Goal: Information Seeking & Learning: Check status

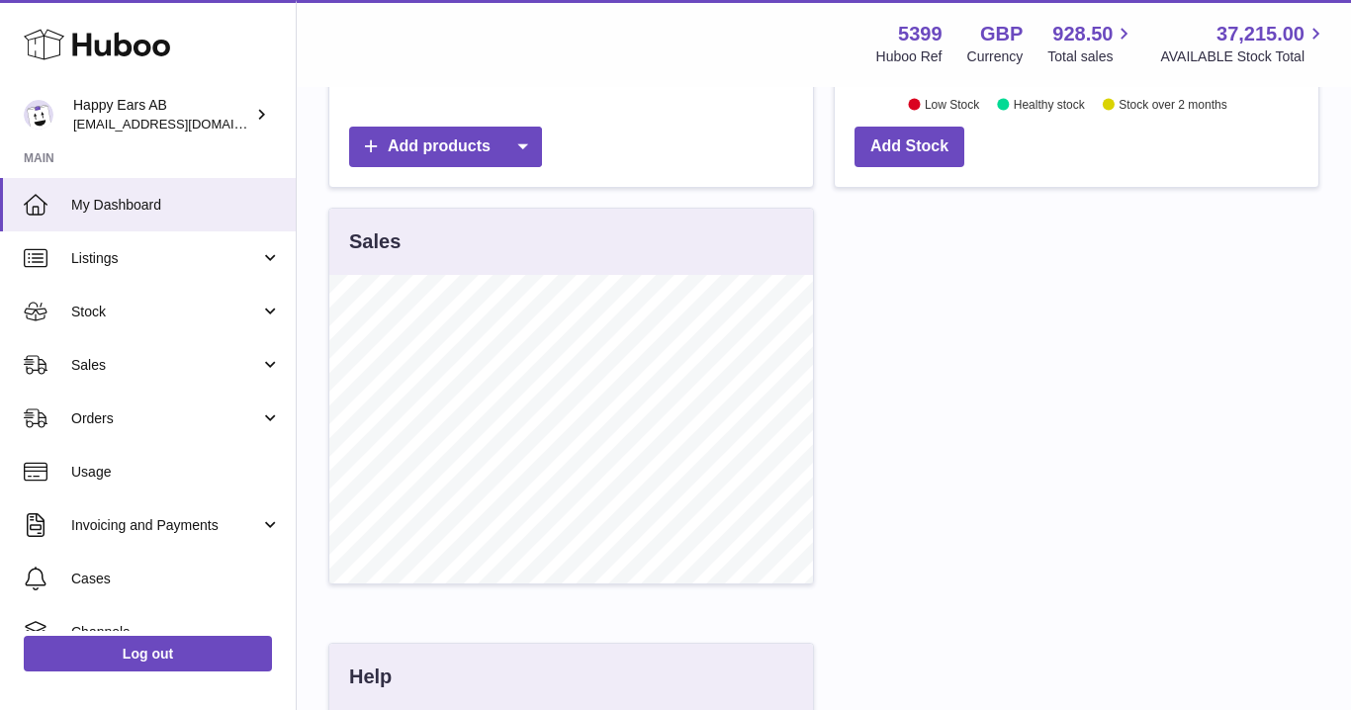
scroll to position [279, 0]
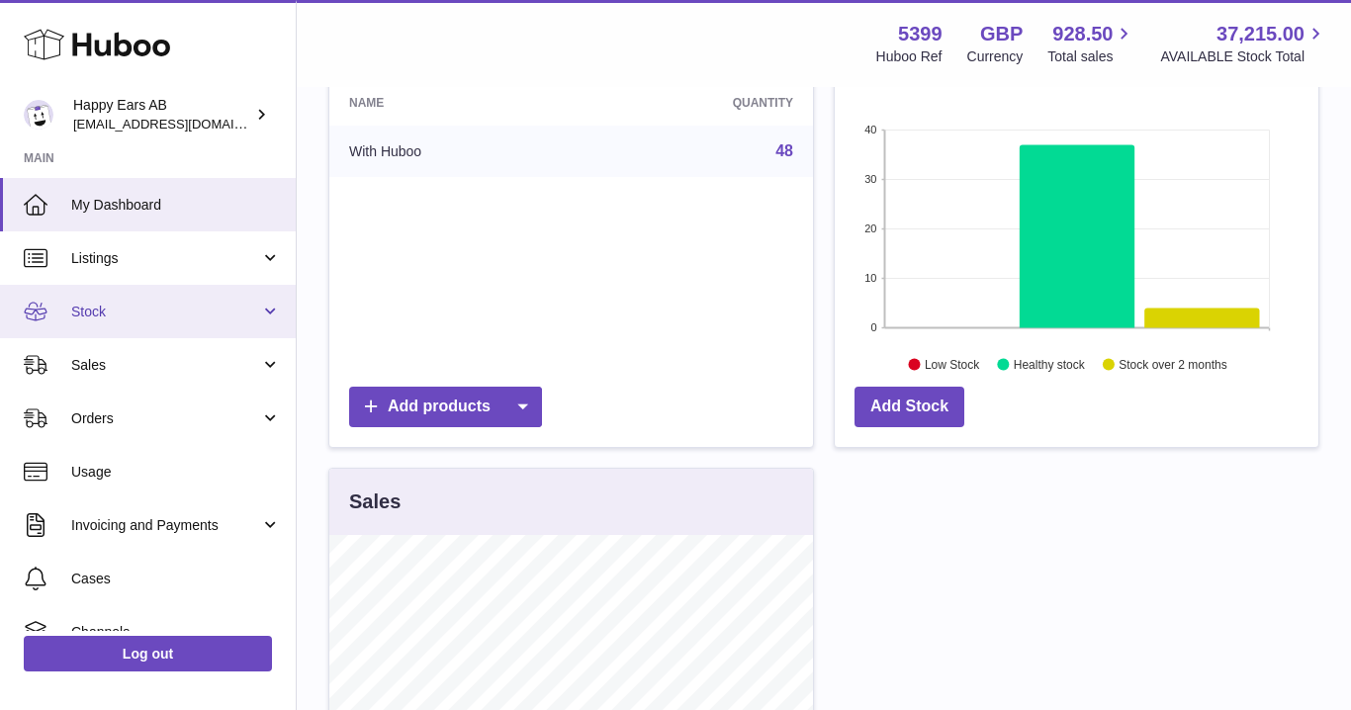
click at [247, 310] on span "Stock" at bounding box center [165, 312] width 189 height 19
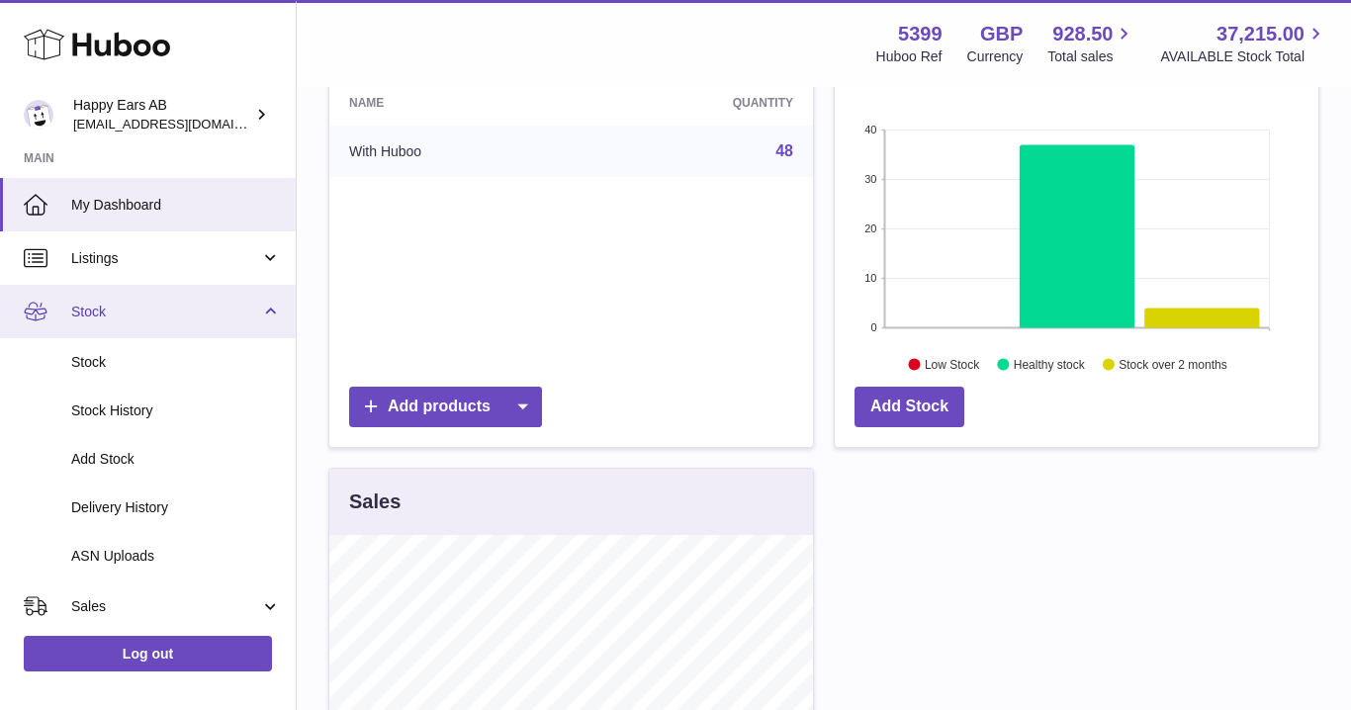
click at [252, 310] on span "Stock" at bounding box center [165, 312] width 189 height 19
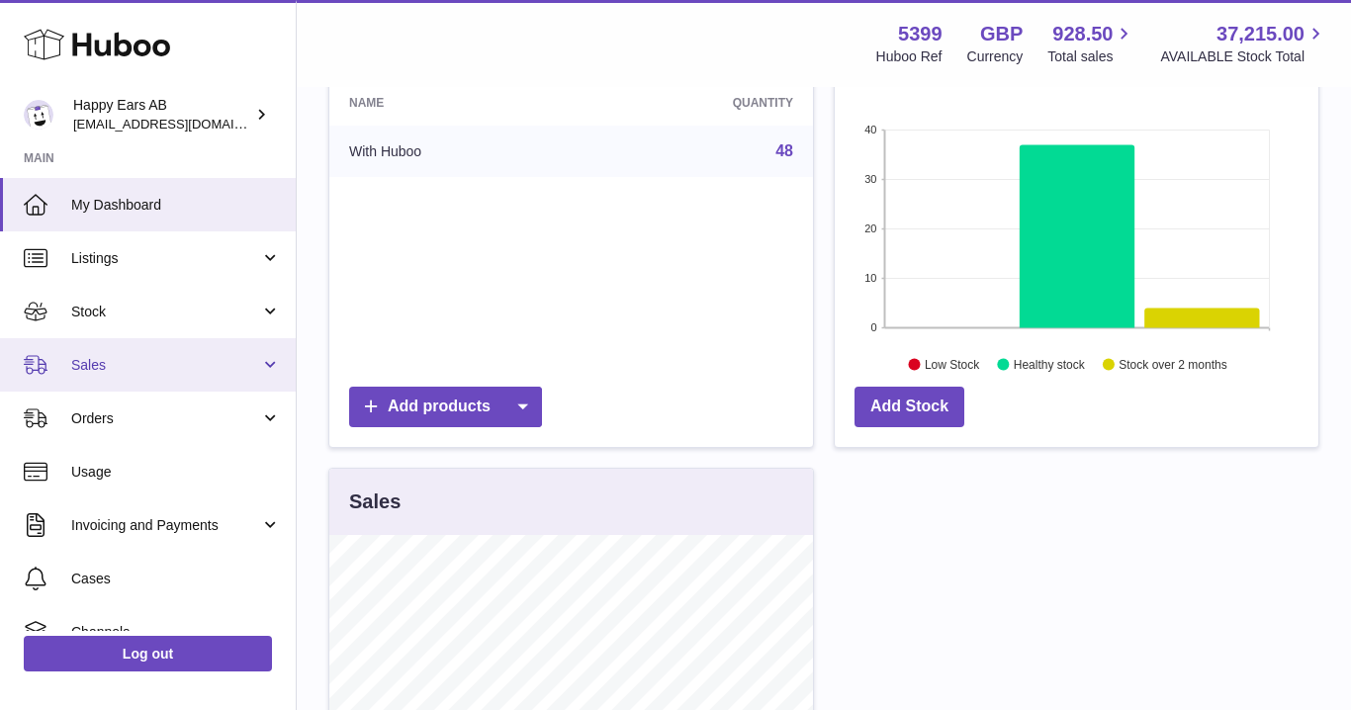
click at [242, 379] on link "Sales" at bounding box center [148, 364] width 296 height 53
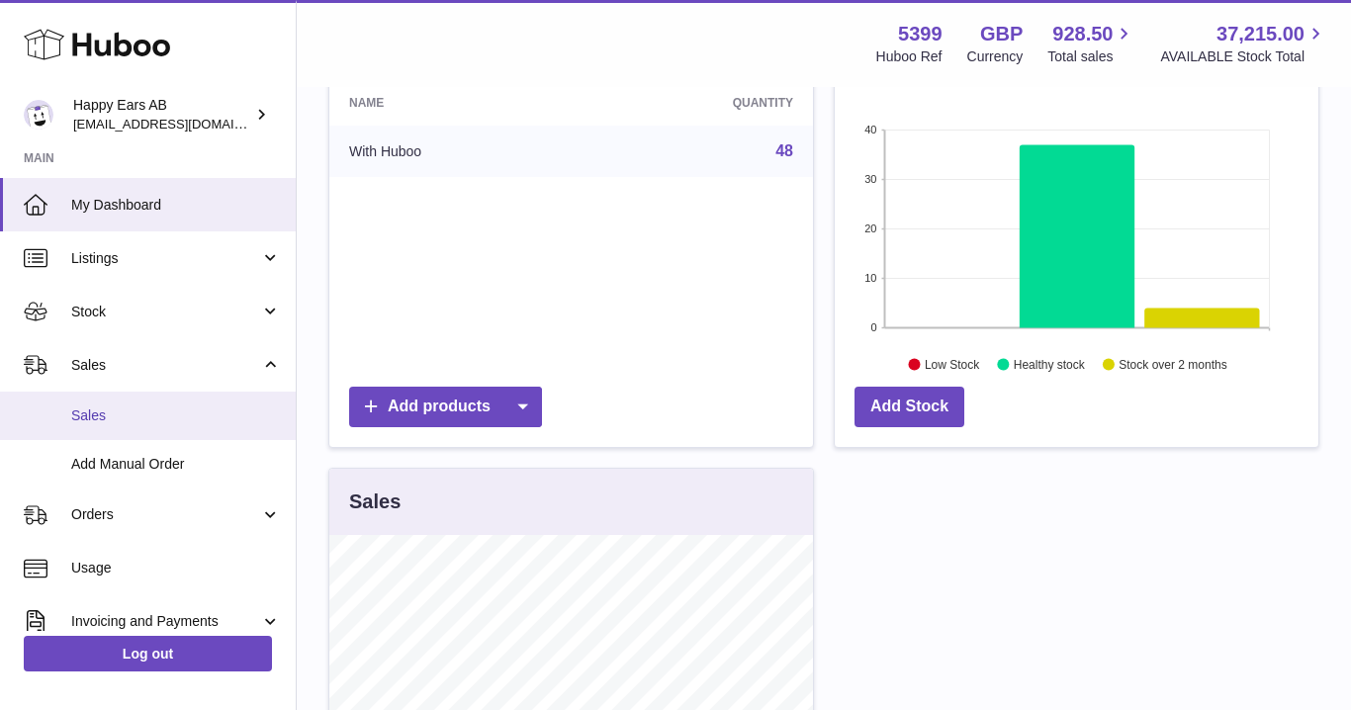
click at [232, 417] on span "Sales" at bounding box center [176, 416] width 210 height 19
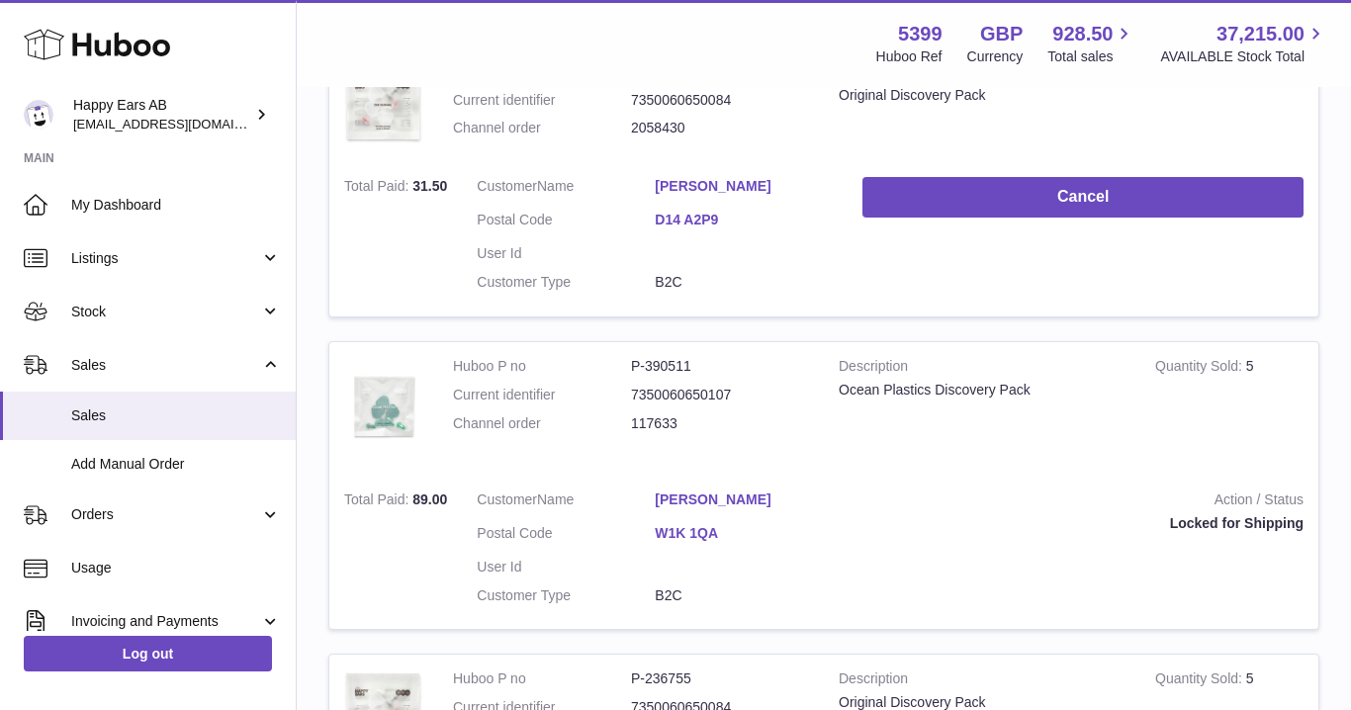
scroll to position [1037, 0]
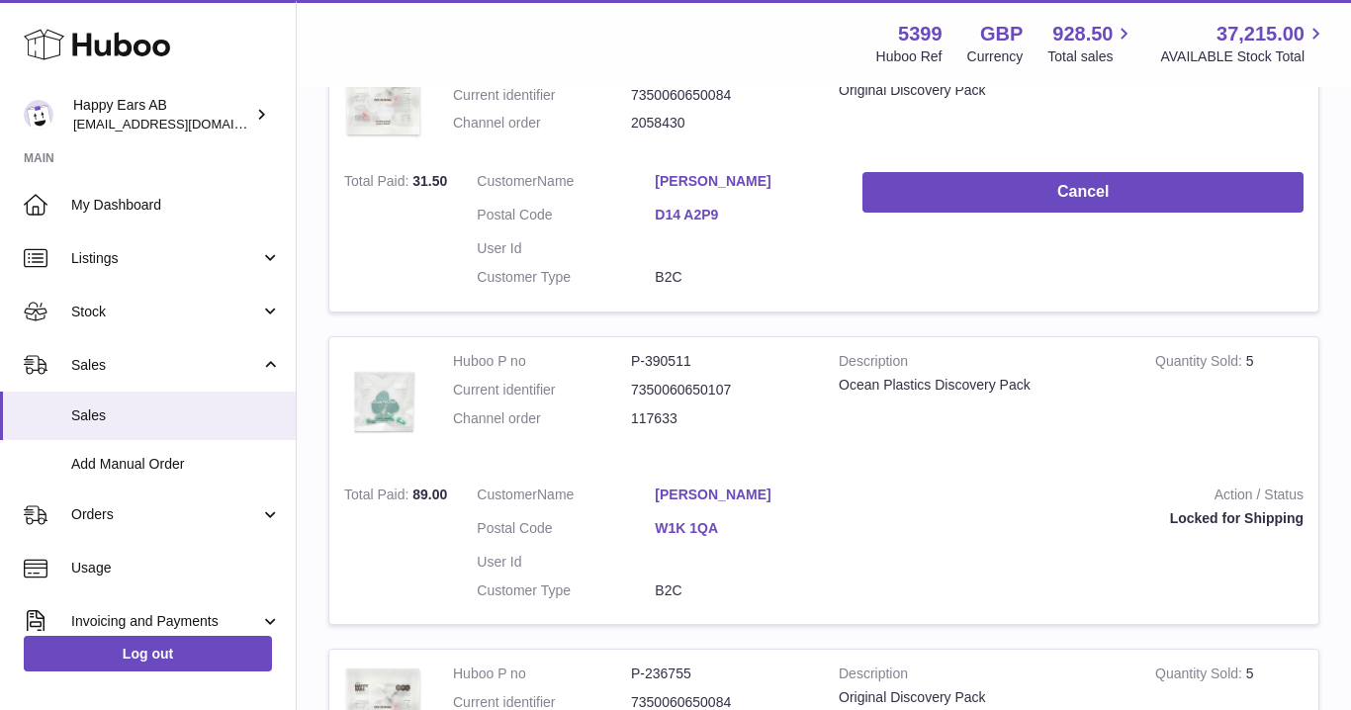
click at [715, 495] on link "[PERSON_NAME]" at bounding box center [744, 495] width 178 height 19
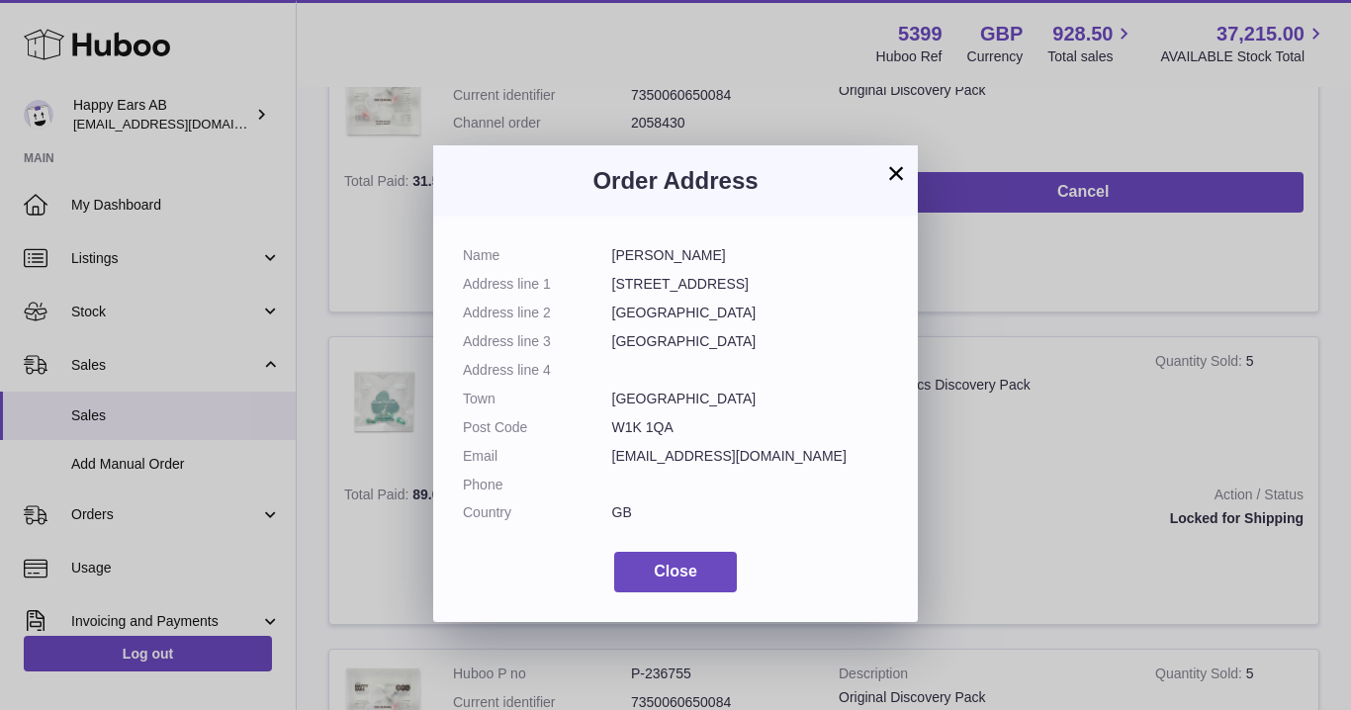
click at [893, 174] on button "×" at bounding box center [896, 173] width 24 height 24
